Goal: Information Seeking & Learning: Understand process/instructions

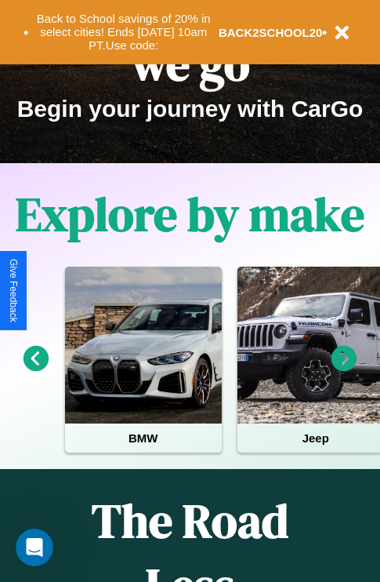
scroll to position [242, 0]
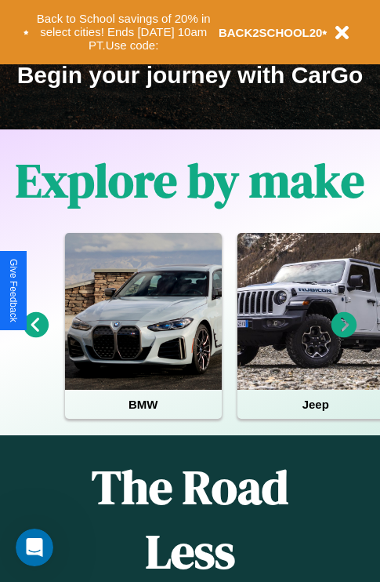
click at [344, 336] on icon at bounding box center [345, 325] width 26 height 26
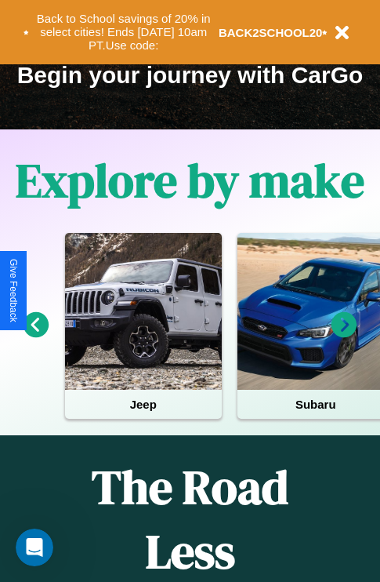
click at [344, 336] on icon at bounding box center [345, 325] width 26 height 26
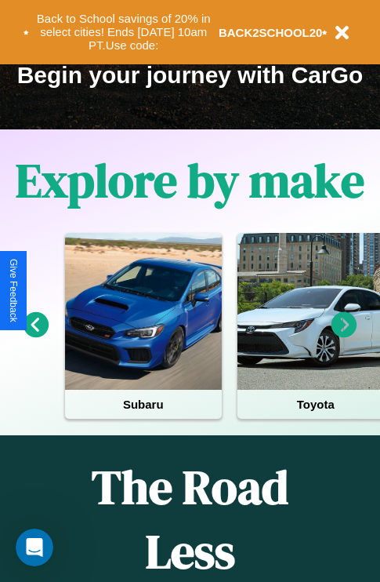
click at [344, 336] on icon at bounding box center [345, 325] width 26 height 26
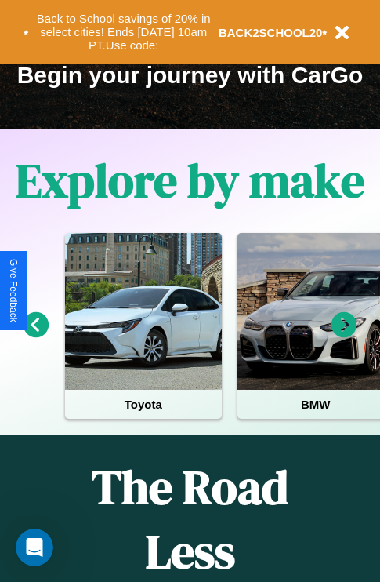
click at [344, 336] on icon at bounding box center [345, 325] width 26 height 26
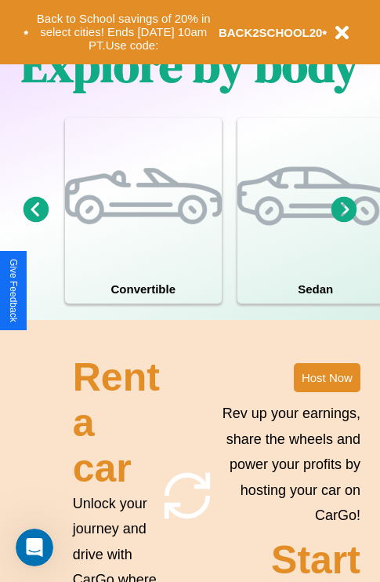
scroll to position [1222, 0]
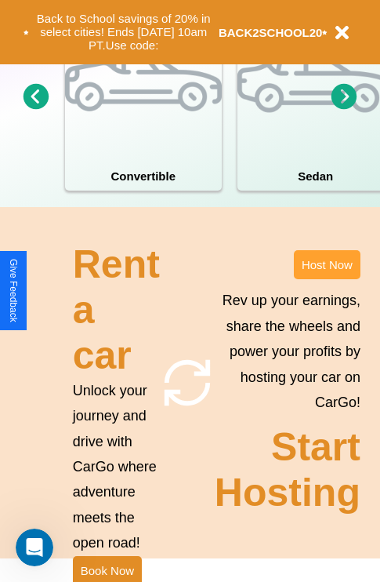
click at [327, 279] on button "Host Now" at bounding box center [327, 264] width 67 height 29
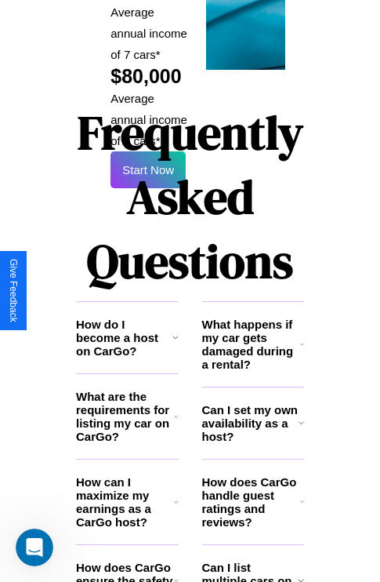
scroll to position [2553, 0]
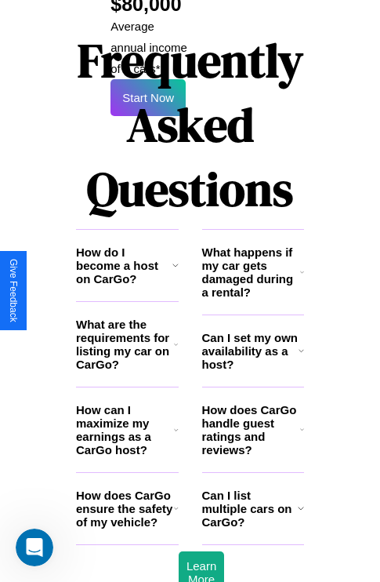
click at [253, 246] on h3 "What happens if my car gets damaged during a rental?" at bounding box center [251, 272] width 98 height 53
click at [253, 331] on h3 "Can I set my own availability as a host?" at bounding box center [250, 351] width 96 height 40
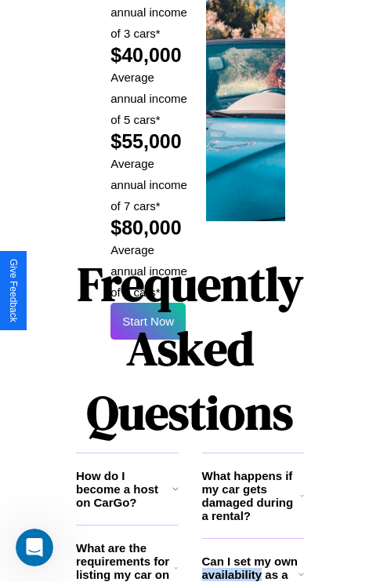
scroll to position [2309, 0]
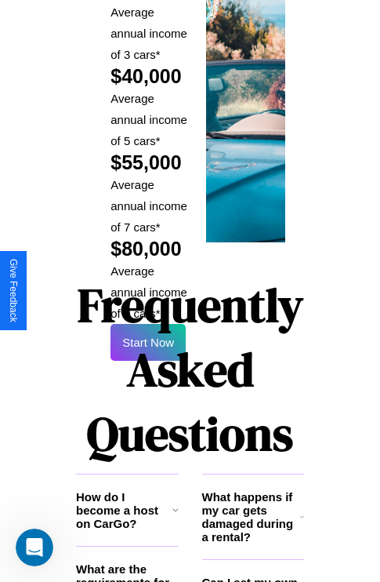
click at [148, 290] on h1 "Frequently Asked Questions" at bounding box center [190, 369] width 228 height 209
